Goal: Navigation & Orientation: Find specific page/section

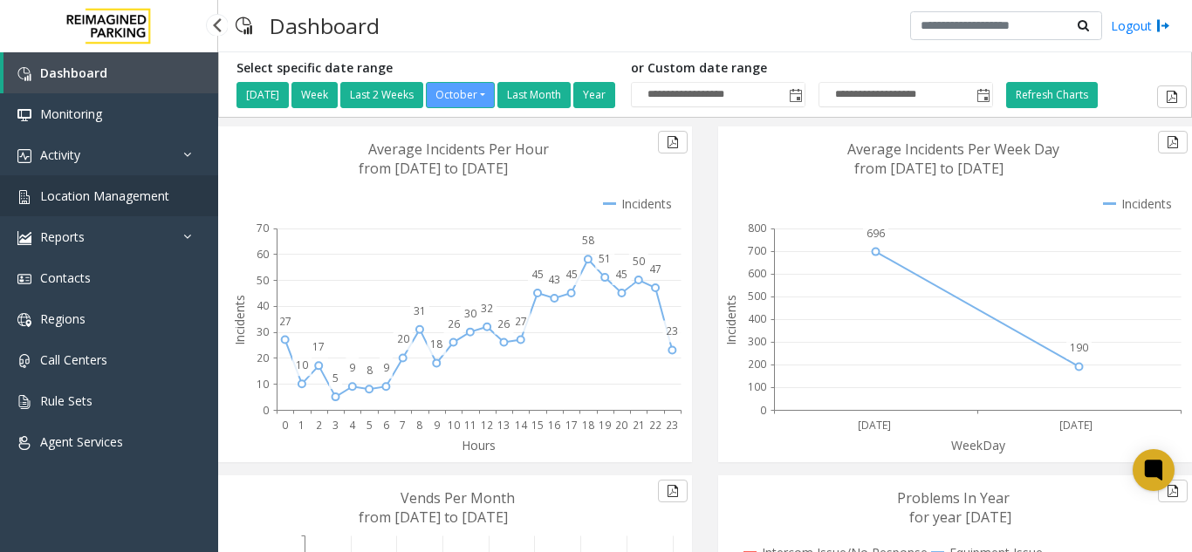
click at [65, 199] on span "Location Management" at bounding box center [104, 196] width 129 height 17
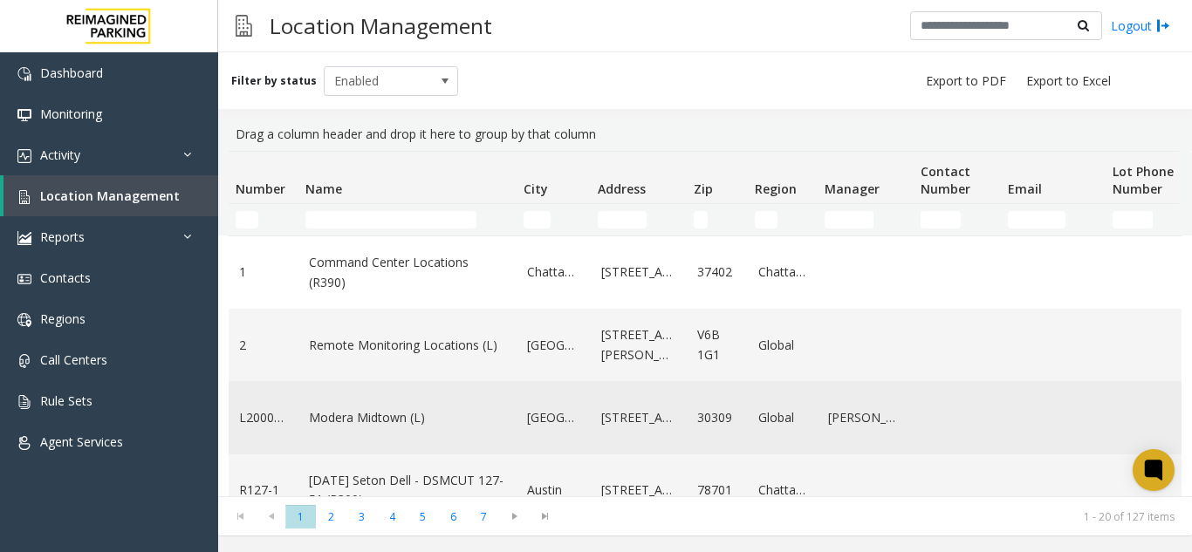
click at [413, 404] on td "Modera Midtown (L)" at bounding box center [407, 417] width 218 height 72
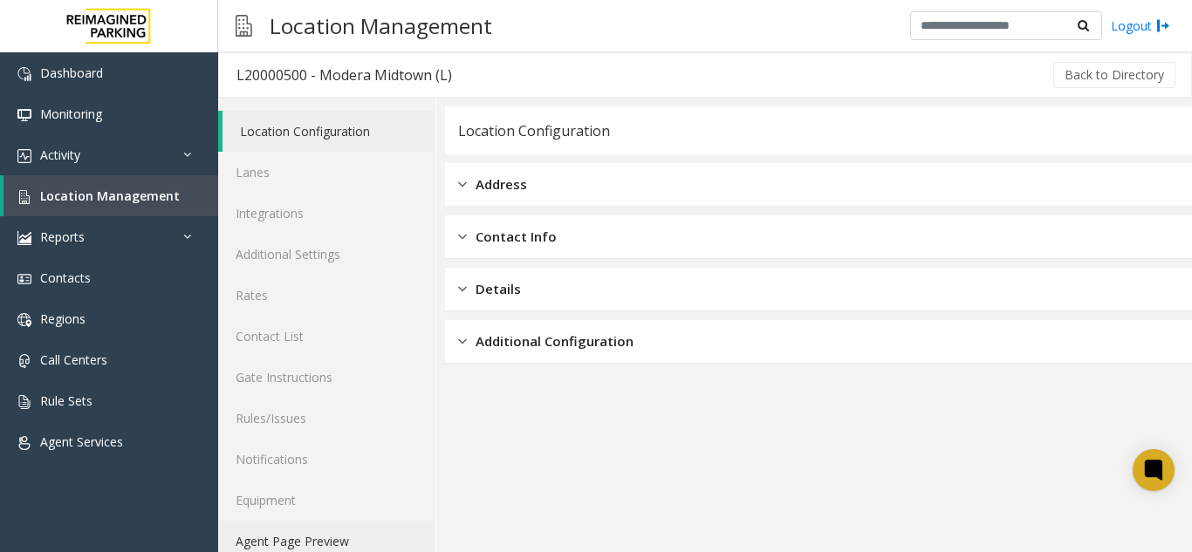
click at [305, 544] on link "Agent Page Preview" at bounding box center [326, 541] width 217 height 41
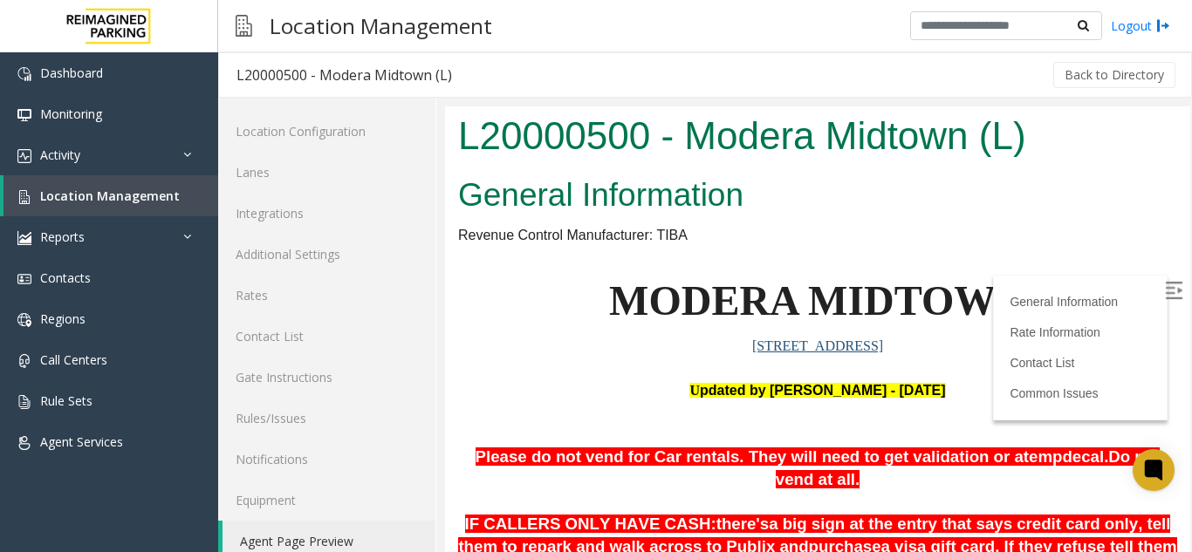
click at [1162, 302] on label at bounding box center [1175, 293] width 26 height 26
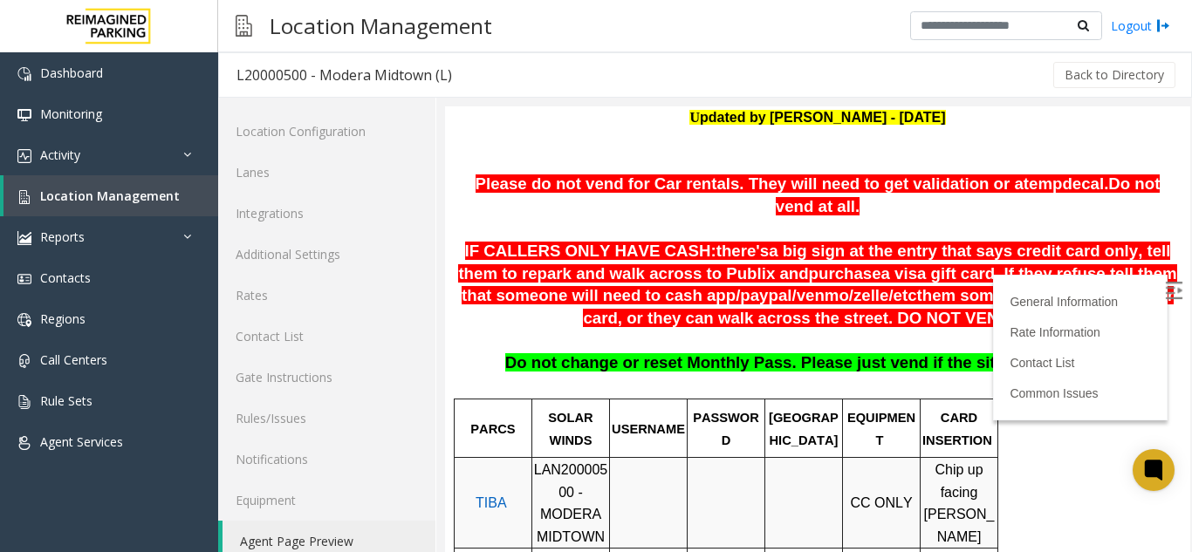
scroll to position [338, 0]
